Goal: Task Accomplishment & Management: Manage account settings

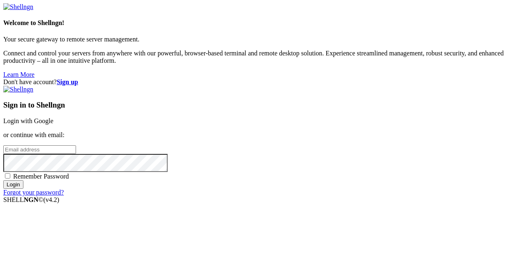
click at [53, 118] on link "Login with Google" at bounding box center [28, 121] width 50 height 7
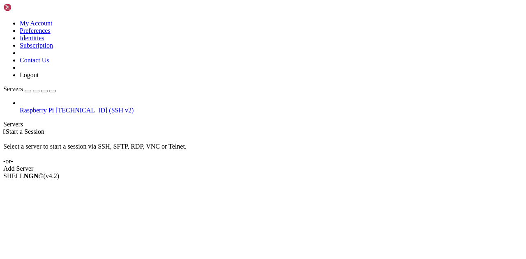
click at [54, 107] on span "Raspberry Pi" at bounding box center [37, 110] width 34 height 7
click at [34, 107] on span "Raspberry Pi" at bounding box center [37, 110] width 34 height 7
click at [55, 107] on span "[TECHNICAL_ID] (SSH v2)" at bounding box center [94, 110] width 78 height 7
click at [51, 194] on span "Open SFTP" at bounding box center [35, 197] width 31 height 7
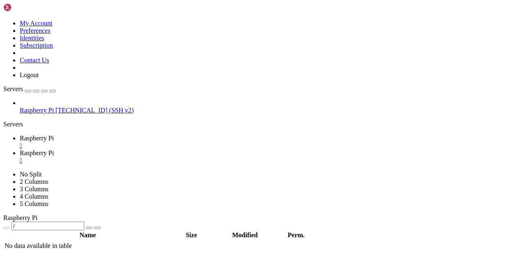
click at [28, 99] on div "Raspberry Pi [TECHNICAL_ID] (SSH v2)" at bounding box center [263, 106] width 520 height 15
click at [219, 157] on div "" at bounding box center [271, 160] width 503 height 7
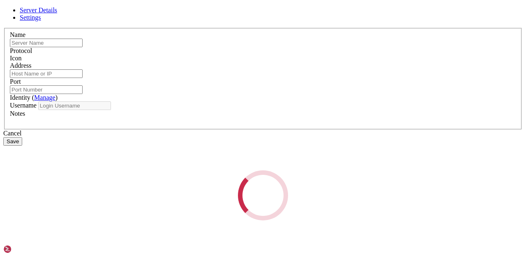
type input "Raspberry Pi"
type input "[TECHNICAL_ID]"
type input "22"
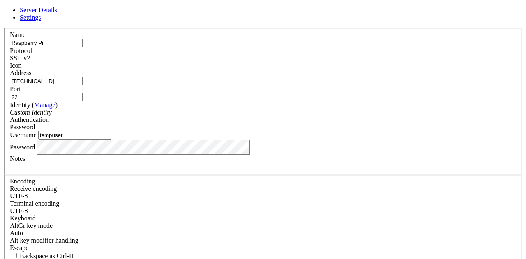
click at [111, 140] on input "tempuser" at bounding box center [74, 135] width 73 height 9
type input "t"
type input "tempuser"
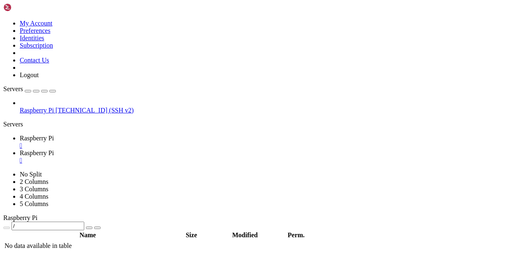
click at [217, 150] on link "Raspberry Pi " at bounding box center [271, 157] width 503 height 15
click at [220, 157] on div "" at bounding box center [271, 160] width 503 height 7
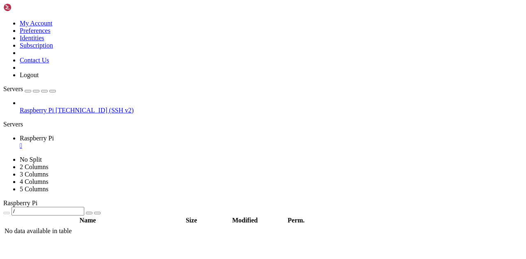
click at [156, 142] on div "" at bounding box center [271, 145] width 503 height 7
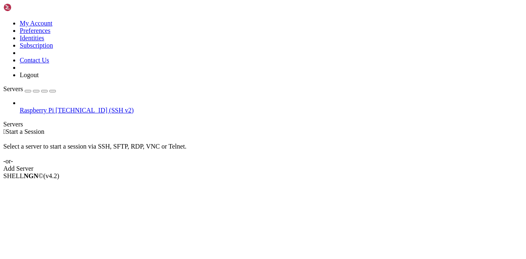
click at [54, 107] on span "Raspberry Pi" at bounding box center [37, 110] width 34 height 7
drag, startPoint x: 63, startPoint y: 48, endPoint x: 60, endPoint y: 52, distance: 4.8
click at [46, 238] on span "Properties" at bounding box center [33, 241] width 27 height 7
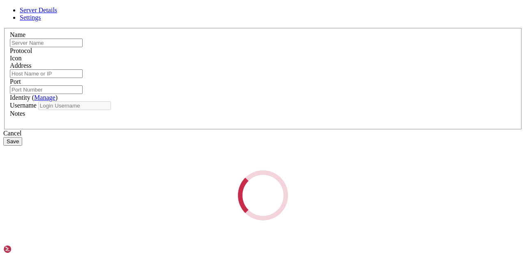
type input "Raspberry Pi"
type input "[TECHNICAL_ID]"
type input "22"
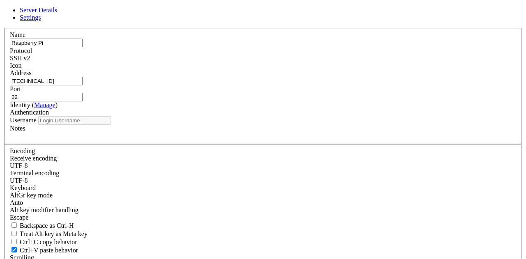
type input "tempuser"
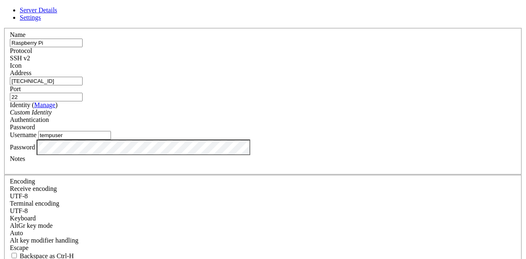
click at [111, 140] on input "tempuser" at bounding box center [74, 135] width 73 height 9
type input "pi"
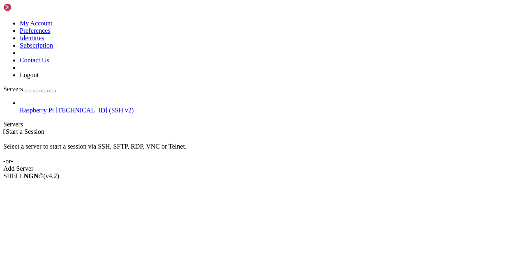
click at [63, 107] on span "[TECHNICAL_ID] (SSH v2)" at bounding box center [94, 110] width 78 height 7
click at [95, 187] on li "Connect" at bounding box center [57, 190] width 75 height 7
